Goal: Communication & Community: Ask a question

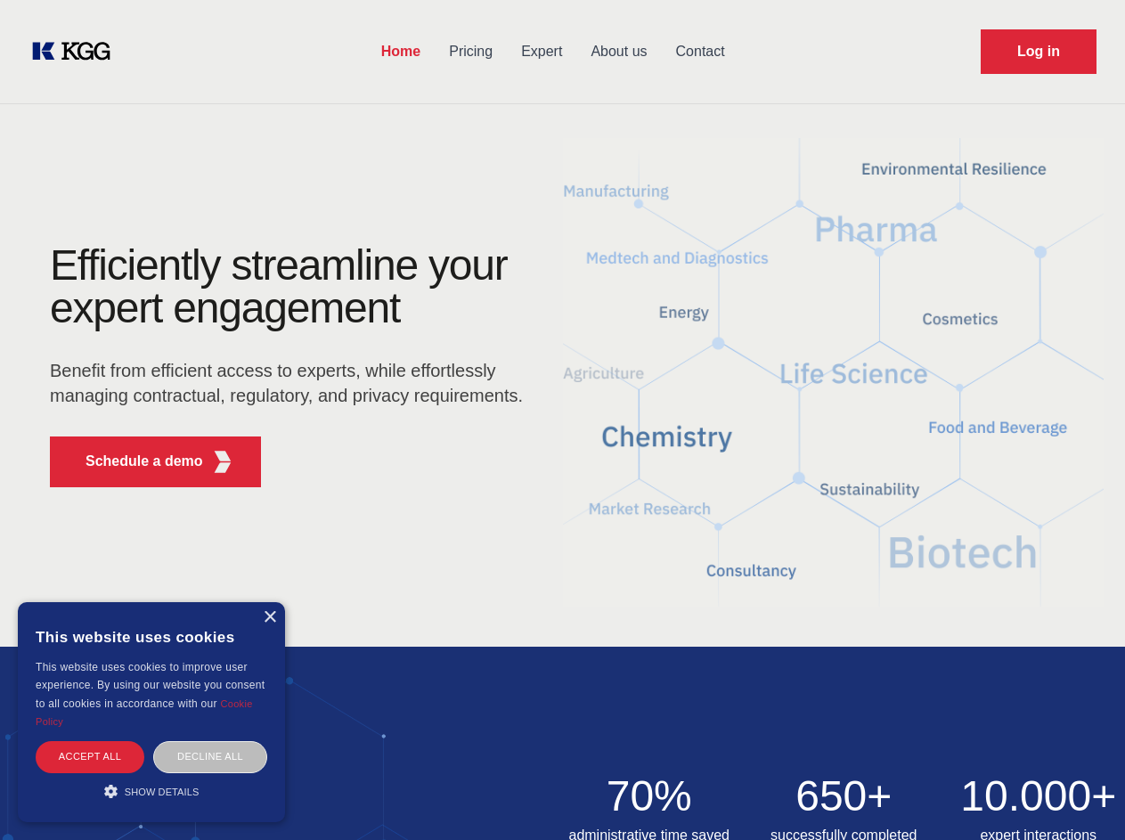
click at [562, 420] on div "Efficiently streamline your expert engagement Benefit from efficient access to …" at bounding box center [292, 372] width 542 height 257
click at [134, 461] on p "Schedule a demo" at bounding box center [145, 461] width 118 height 21
click at [269, 617] on div "× This website uses cookies This website uses cookies to improve user experienc…" at bounding box center [151, 712] width 267 height 220
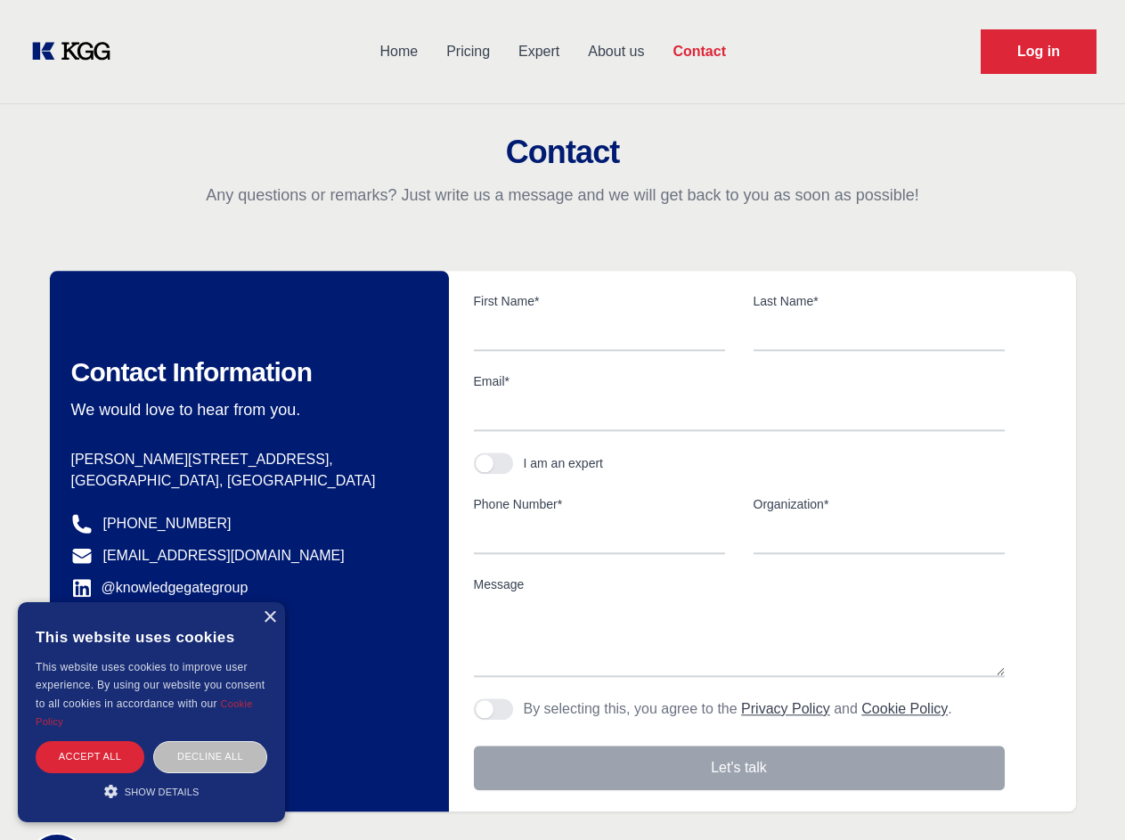
click at [90, 756] on div "Accept all" at bounding box center [90, 756] width 109 height 31
click at [210, 756] on div "Decline all" at bounding box center [210, 756] width 114 height 31
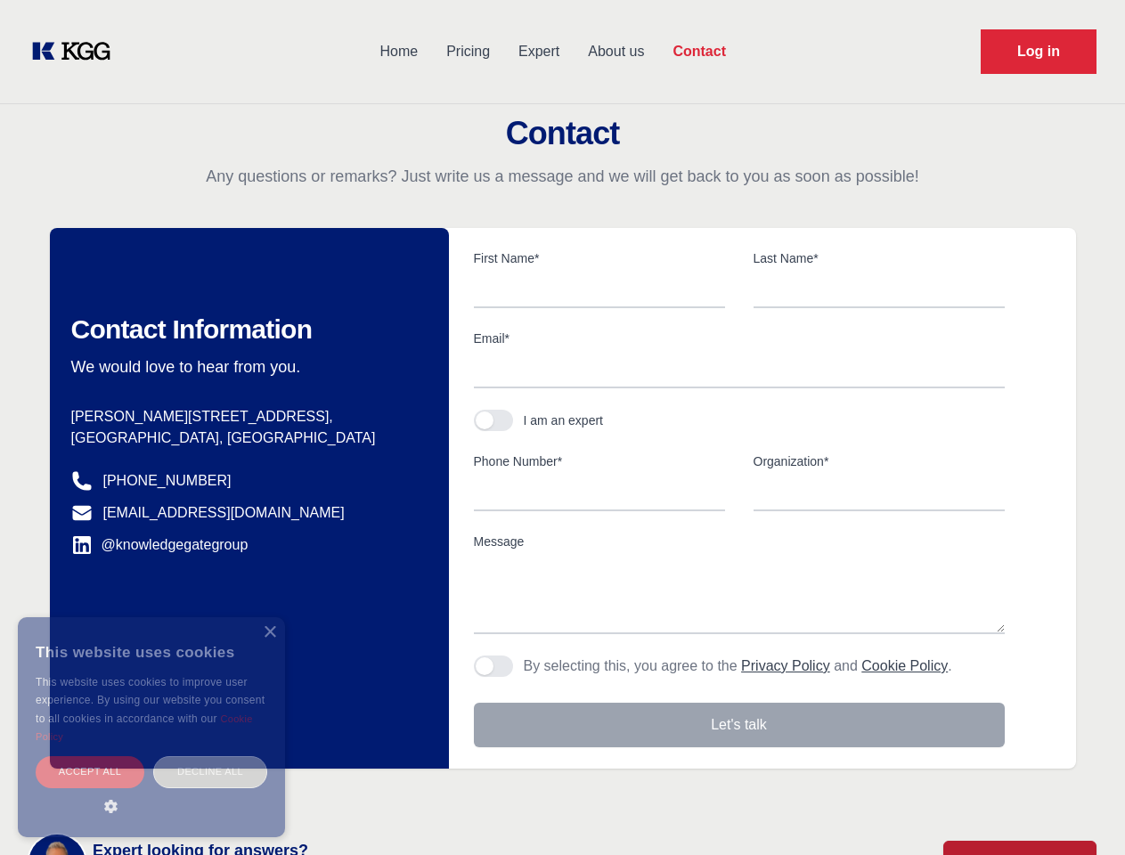
click at [151, 791] on main "Contact Any questions or remarks? Just write us a message and we will get back …" at bounding box center [562, 463] width 1125 height 927
